Goal: Use online tool/utility: Utilize a website feature to perform a specific function

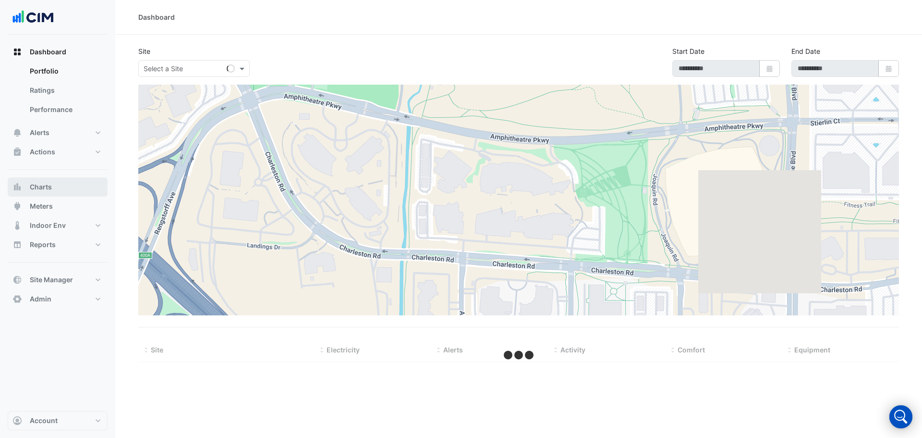
click at [66, 195] on button "Charts" at bounding box center [58, 186] width 100 height 19
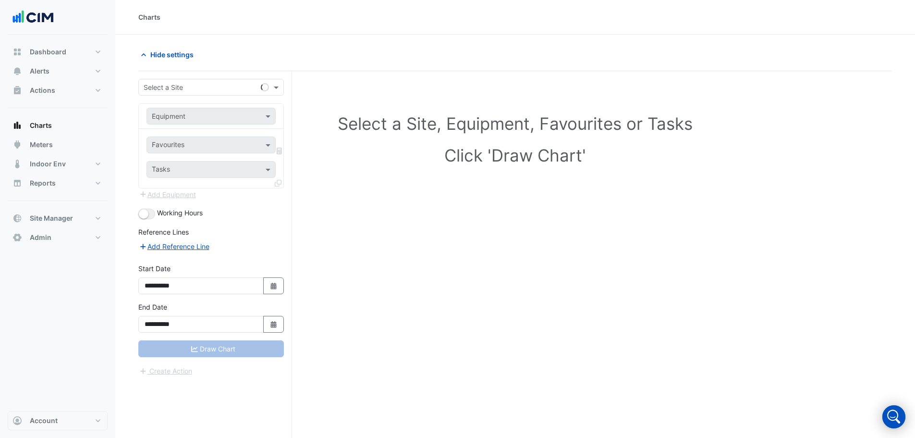
click at [173, 86] on input "text" at bounding box center [202, 88] width 116 height 10
type input "**********"
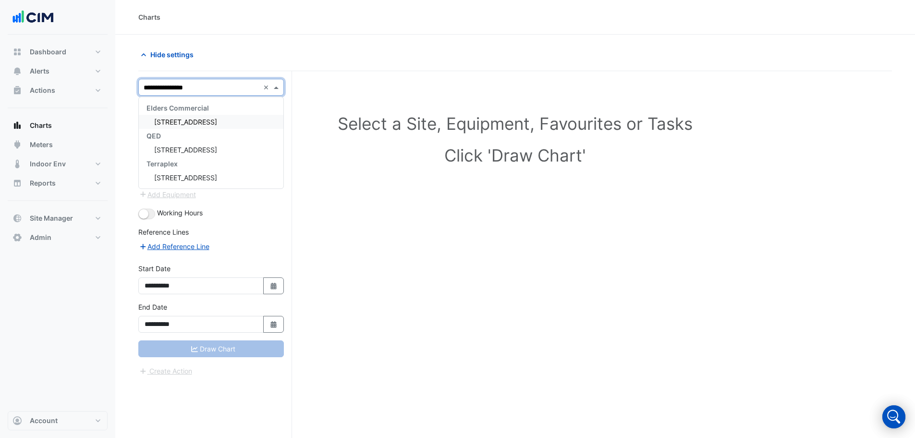
click at [197, 119] on span "[STREET_ADDRESS]" at bounding box center [185, 122] width 63 height 8
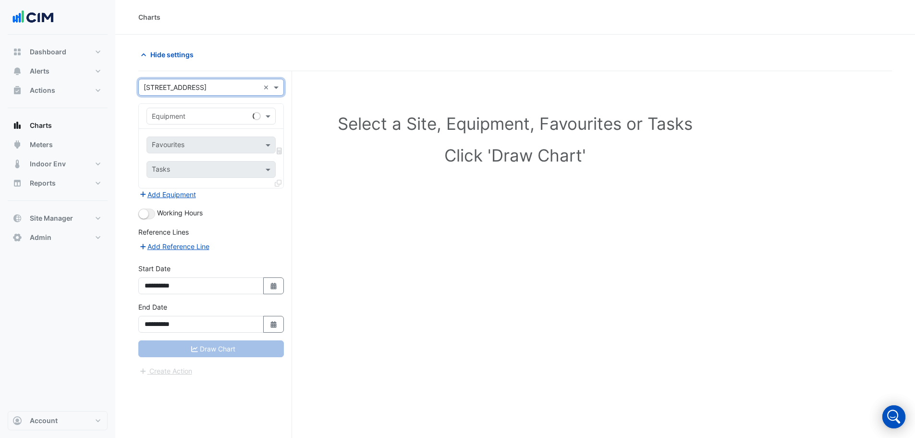
click at [192, 118] on input "text" at bounding box center [201, 116] width 99 height 10
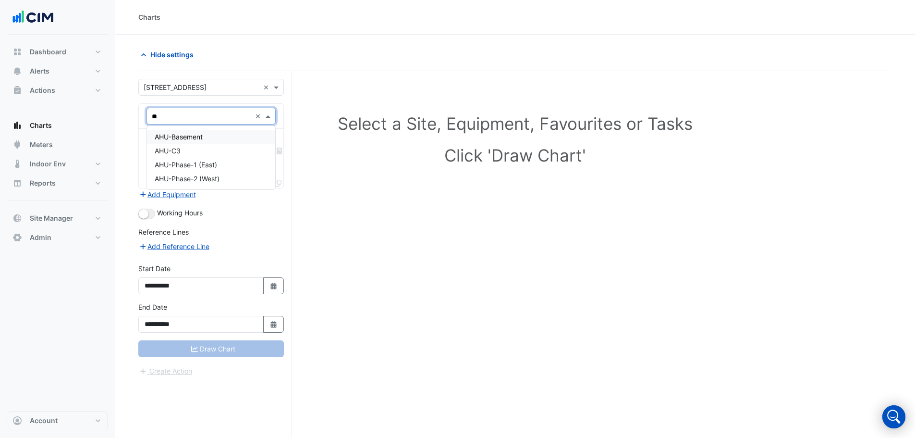
type input "***"
click at [210, 152] on div "AHU-C3" at bounding box center [211, 151] width 128 height 14
click at [176, 142] on input "text" at bounding box center [200, 146] width 97 height 10
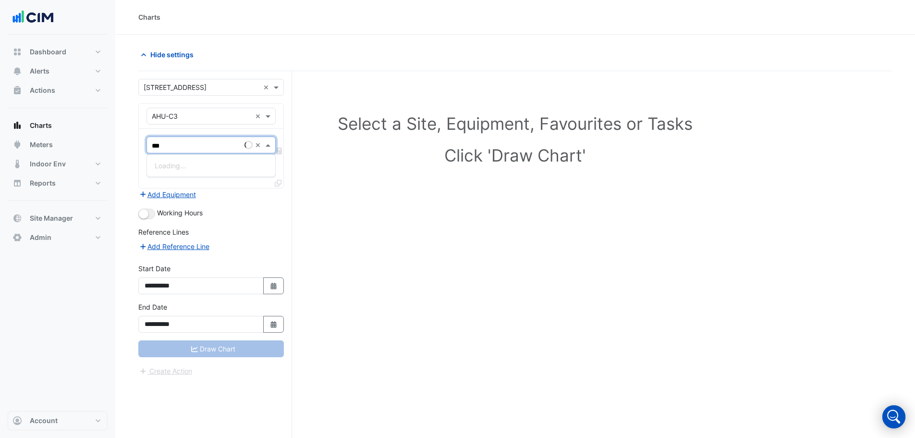
type input "****"
click at [210, 171] on div "Unit Supply Air Fan Enable - Plantroom, Plantroom" at bounding box center [233, 166] width 172 height 14
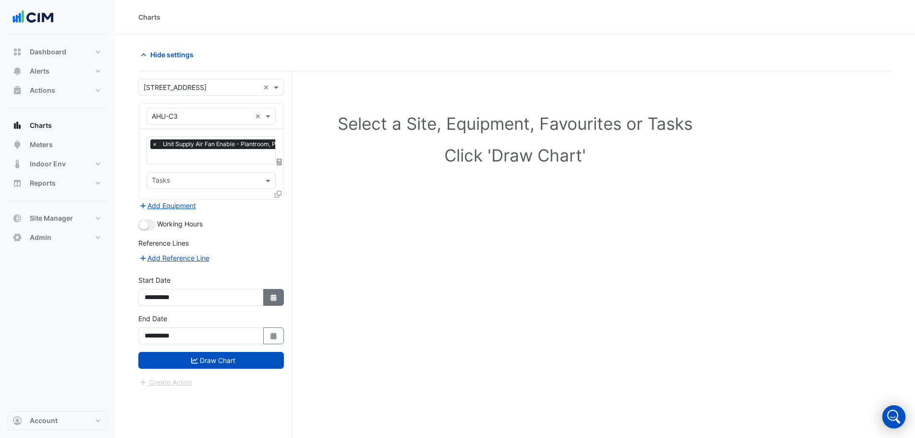
click at [272, 295] on icon "button" at bounding box center [273, 297] width 6 height 7
select select "*"
select select "****"
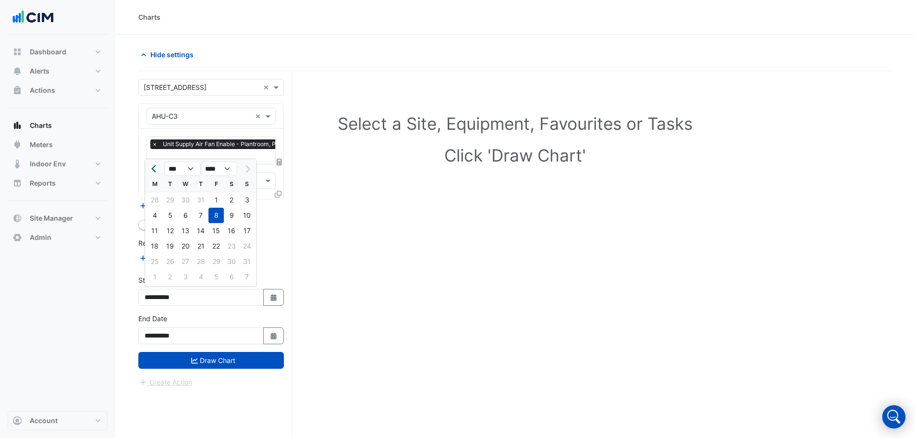
click at [153, 171] on button "Previous month" at bounding box center [155, 168] width 12 height 15
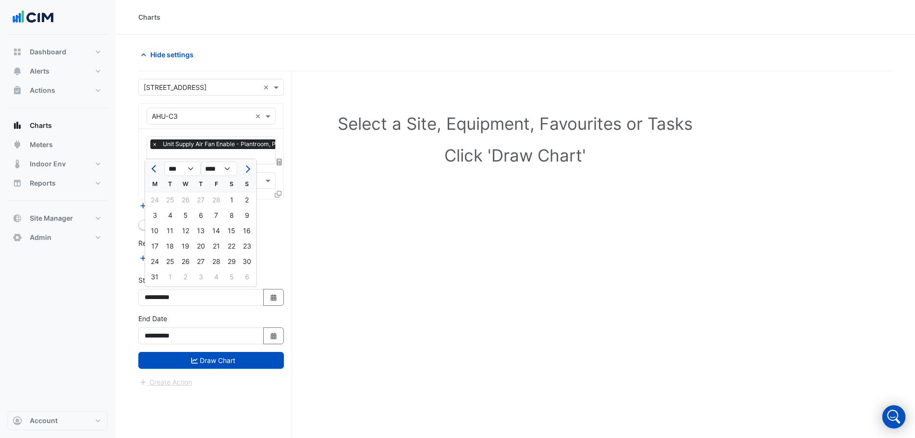
click at [153, 171] on button "Previous month" at bounding box center [155, 168] width 12 height 15
select select "*"
click at [228, 216] on div "8" at bounding box center [231, 215] width 15 height 15
type input "**********"
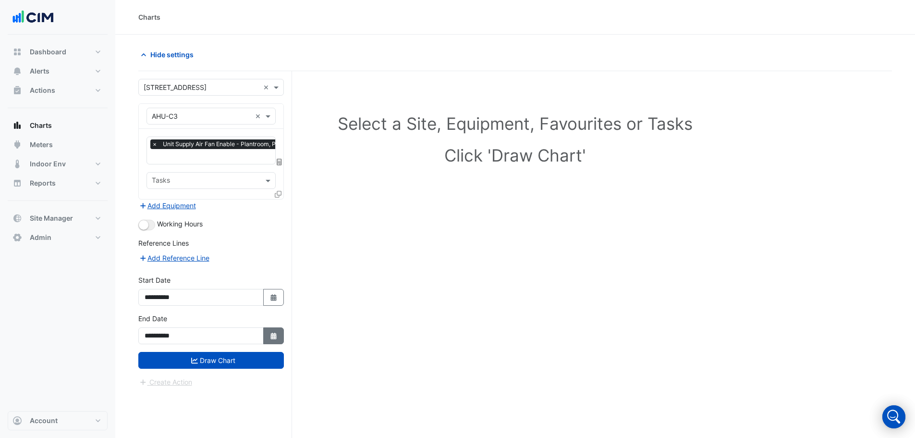
drag, startPoint x: 282, startPoint y: 344, endPoint x: 278, endPoint y: 342, distance: 5.2
click at [282, 344] on div "**********" at bounding box center [211, 332] width 157 height 38
click at [276, 340] on button "Select Date" at bounding box center [273, 335] width 21 height 17
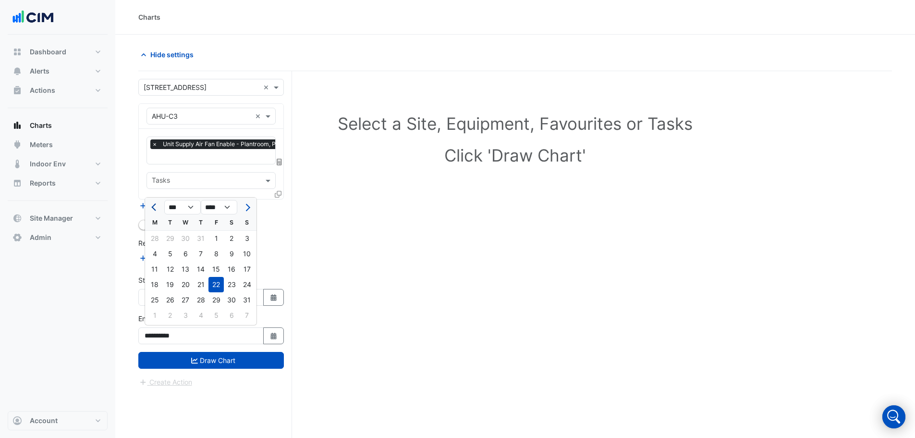
click at [151, 204] on button "Previous month" at bounding box center [155, 206] width 12 height 15
click at [151, 205] on button "Previous month" at bounding box center [155, 206] width 12 height 15
click at [151, 207] on button "Previous month" at bounding box center [155, 206] width 12 height 15
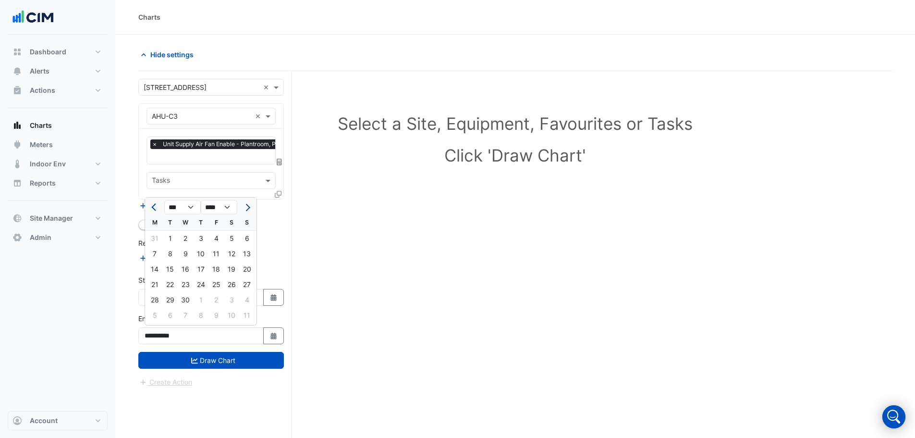
select select "*"
click at [181, 272] on div "12" at bounding box center [185, 268] width 15 height 15
type input "**********"
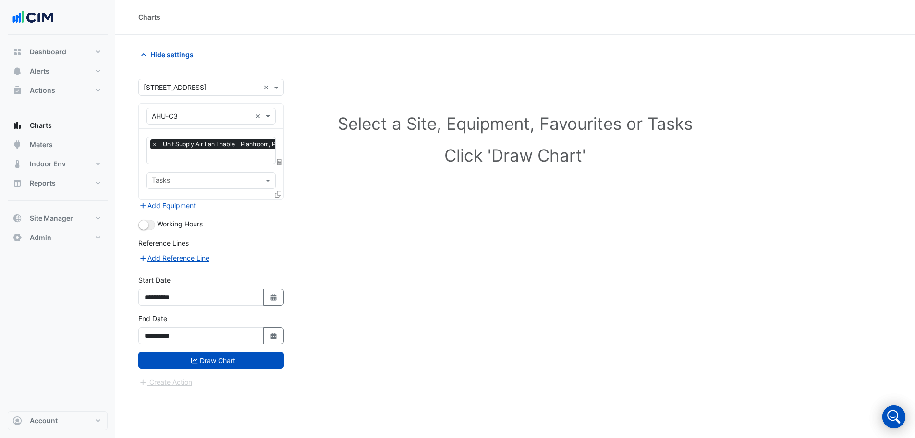
click at [278, 195] on icon at bounding box center [278, 194] width 7 height 7
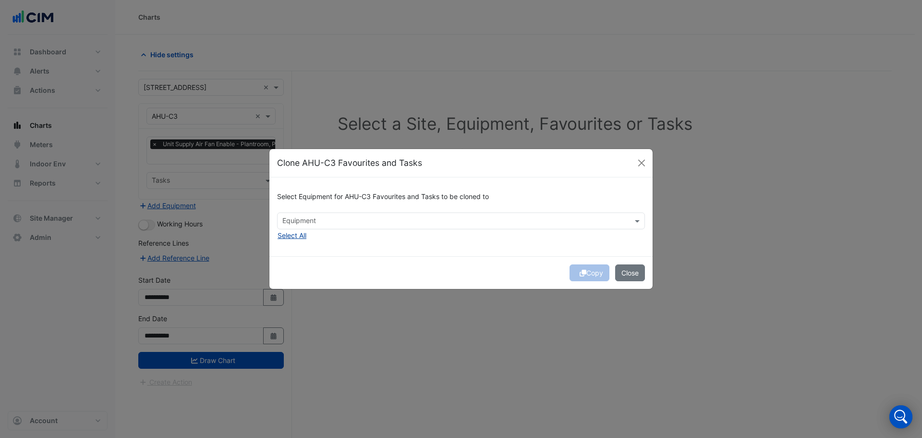
click at [299, 237] on button "Select All" at bounding box center [292, 235] width 30 height 11
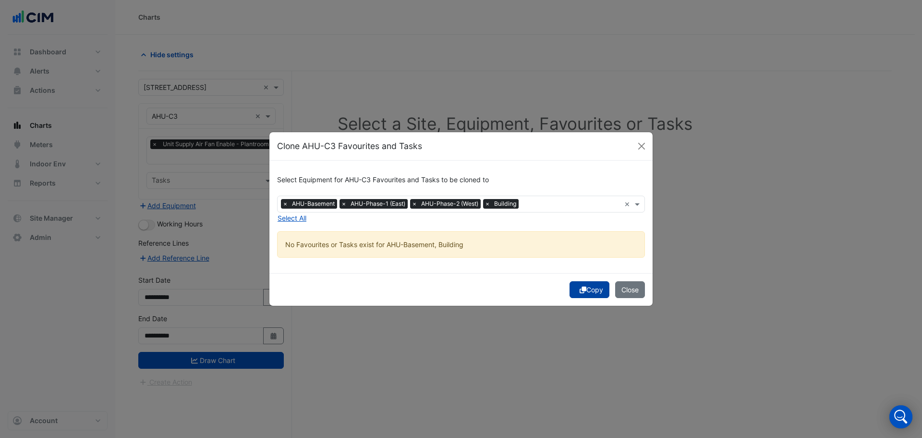
click at [598, 296] on button "Copy" at bounding box center [590, 289] width 40 height 17
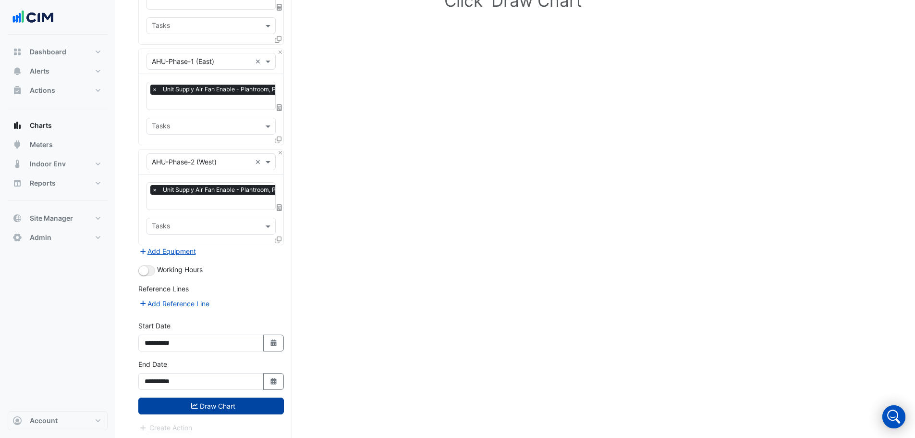
click at [206, 397] on button "Draw Chart" at bounding box center [211, 405] width 146 height 17
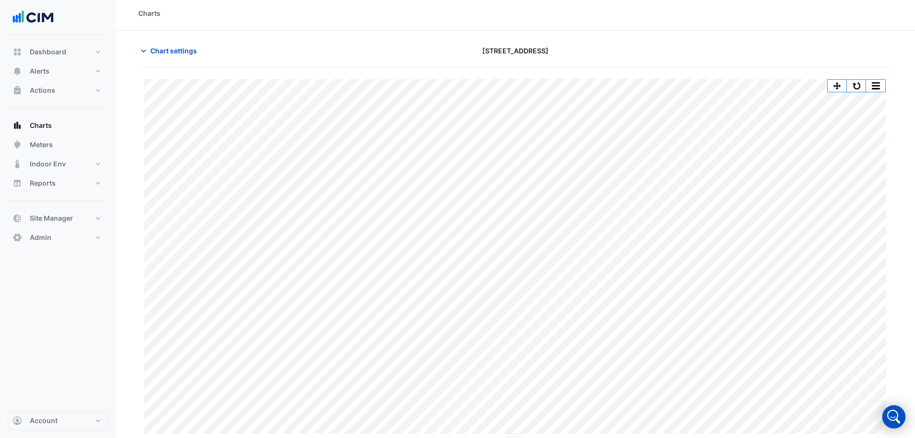
scroll to position [4, 0]
click at [877, 88] on button "button" at bounding box center [875, 85] width 19 height 12
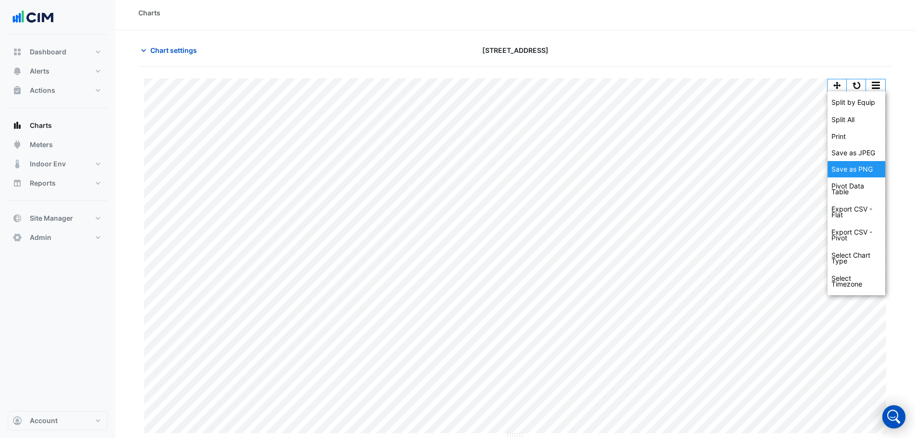
click at [872, 170] on div "Save as PNG" at bounding box center [857, 169] width 58 height 16
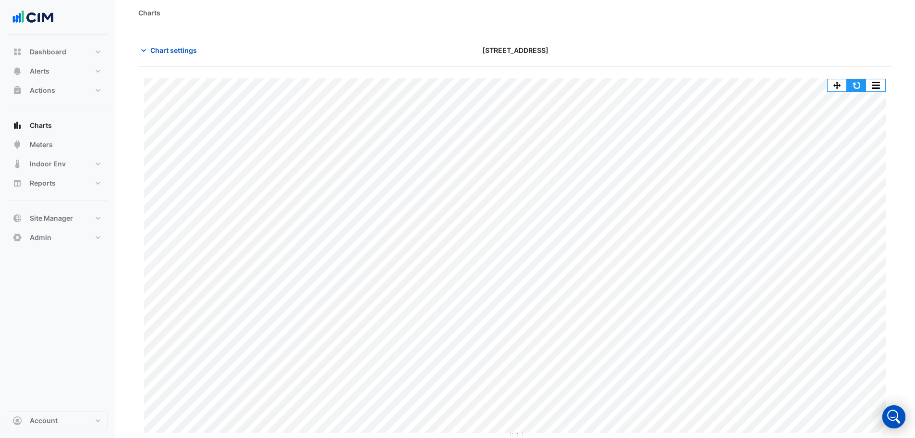
click at [860, 87] on button "button" at bounding box center [856, 85] width 19 height 12
click at [877, 89] on button "button" at bounding box center [875, 85] width 19 height 12
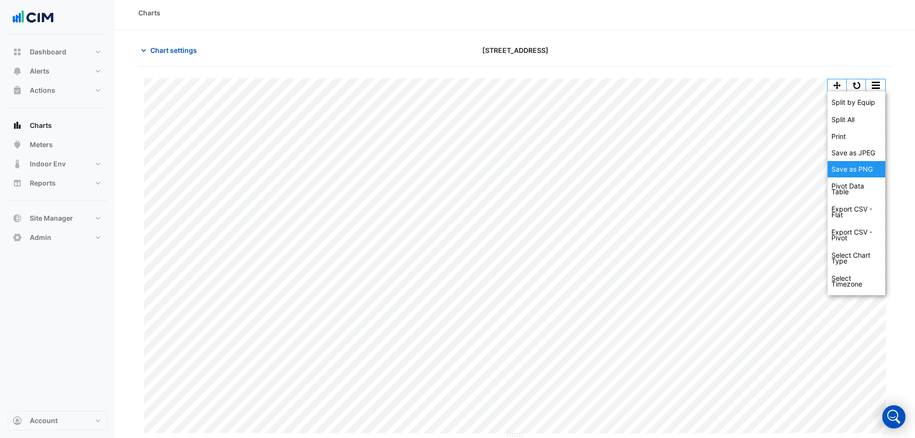
click at [873, 167] on div "Save as PNG" at bounding box center [857, 169] width 58 height 16
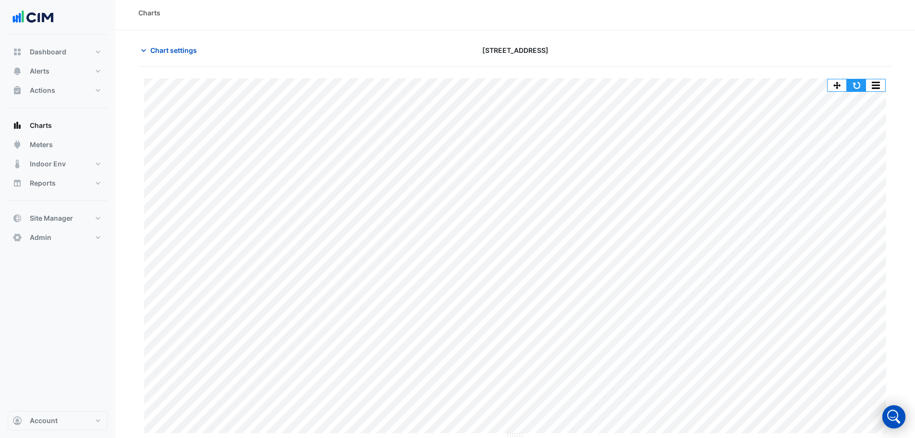
click at [856, 84] on button "button" at bounding box center [856, 85] width 19 height 12
click at [857, 85] on button "button" at bounding box center [856, 85] width 19 height 12
